Goal: Task Accomplishment & Management: Use online tool/utility

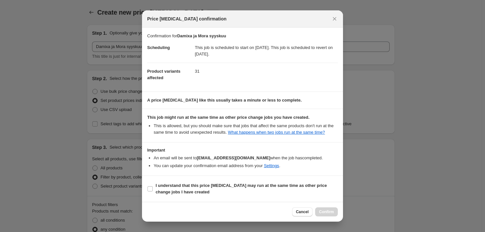
select select "collection"
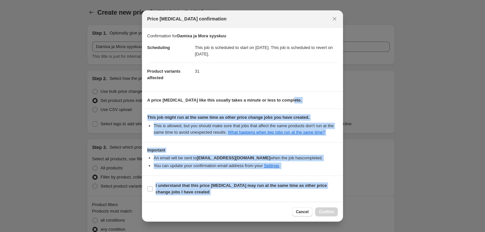
scroll to position [1329, 0]
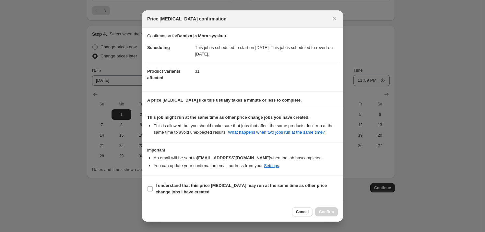
click at [290, 75] on dd "31" at bounding box center [266, 71] width 143 height 17
drag, startPoint x: 152, startPoint y: 188, endPoint x: 188, endPoint y: 186, distance: 36.4
click at [151, 188] on input "I understand that this price [MEDICAL_DATA] may run at the same time as other p…" at bounding box center [150, 188] width 5 height 5
checkbox input "true"
click at [325, 210] on span "Confirm" at bounding box center [326, 211] width 15 height 5
